Goal: Information Seeking & Learning: Learn about a topic

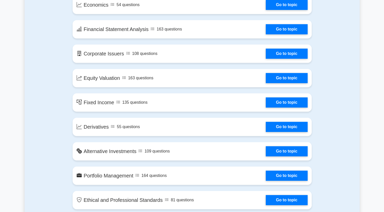
scroll to position [229, 0]
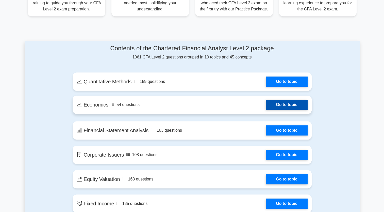
click at [272, 107] on link "Go to topic" at bounding box center [287, 105] width 42 height 10
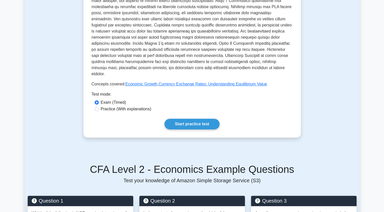
scroll to position [203, 0]
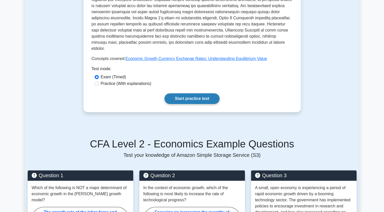
click at [208, 98] on link "Start practice test" at bounding box center [192, 98] width 55 height 11
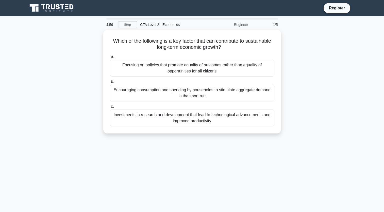
drag, startPoint x: 0, startPoint y: 0, endPoint x: 78, endPoint y: 62, distance: 99.9
click at [78, 62] on div "Which of the following is a key factor that can contribute to sustainable long-…" at bounding box center [192, 85] width 335 height 110
